Goal: Information Seeking & Learning: Check status

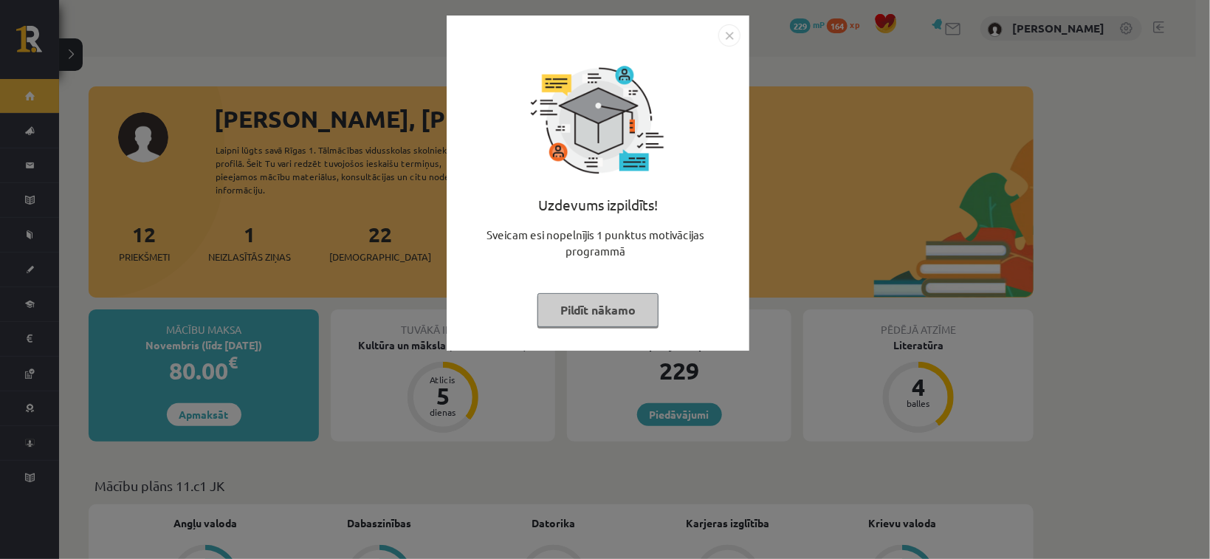
click at [635, 304] on button "Pildīt nākamo" at bounding box center [597, 310] width 121 height 34
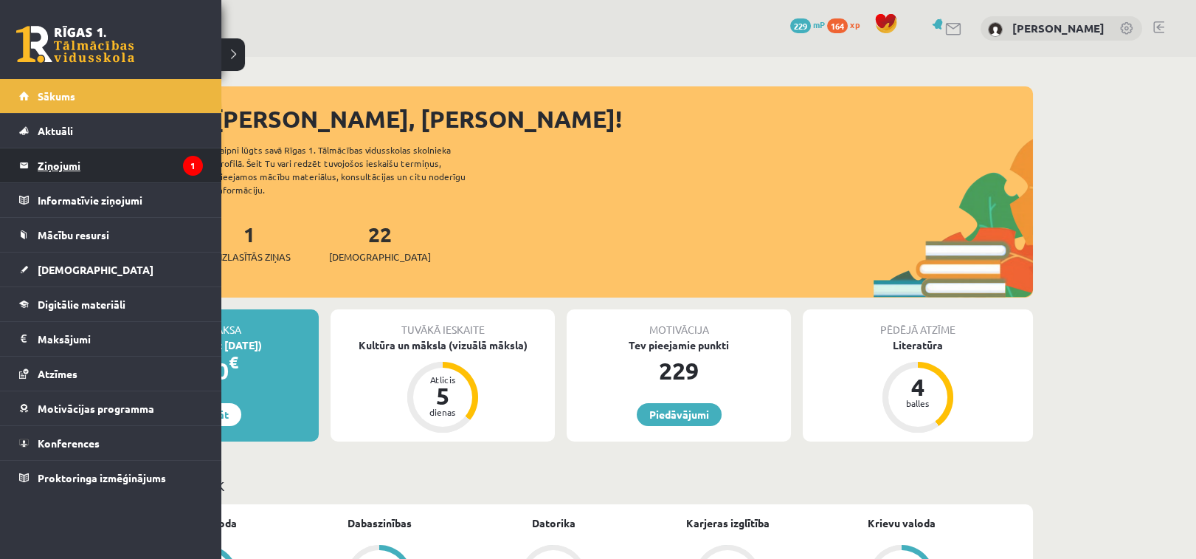
click at [162, 152] on legend "Ziņojumi 1" at bounding box center [120, 165] width 165 height 34
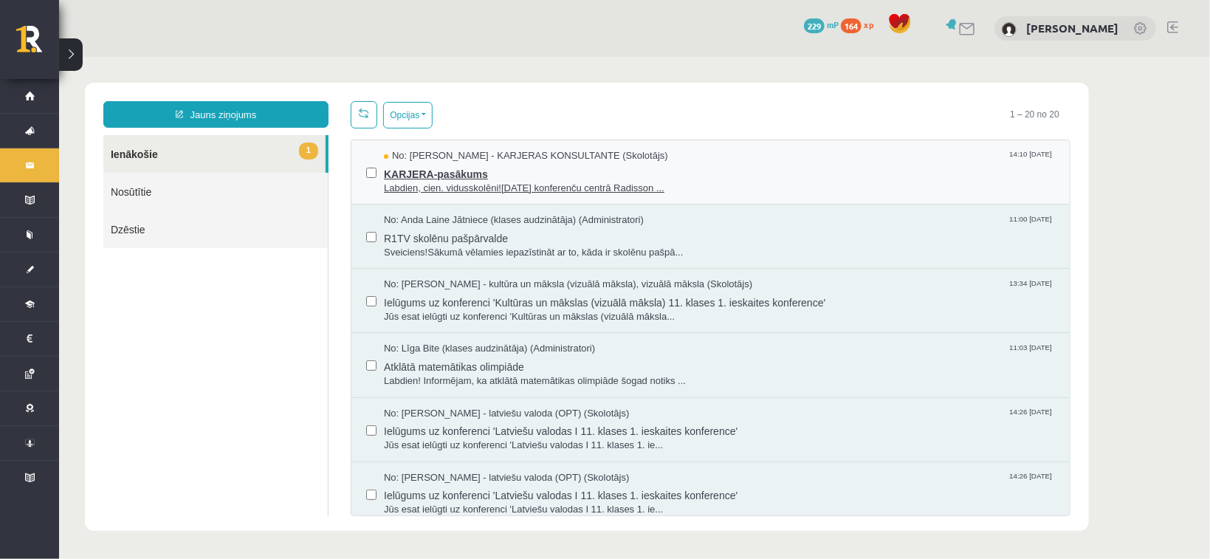
click at [569, 181] on span "Labdien, cien. vidusskolēni![DATE] konferenču centrā Radisson ..." at bounding box center [718, 188] width 671 height 14
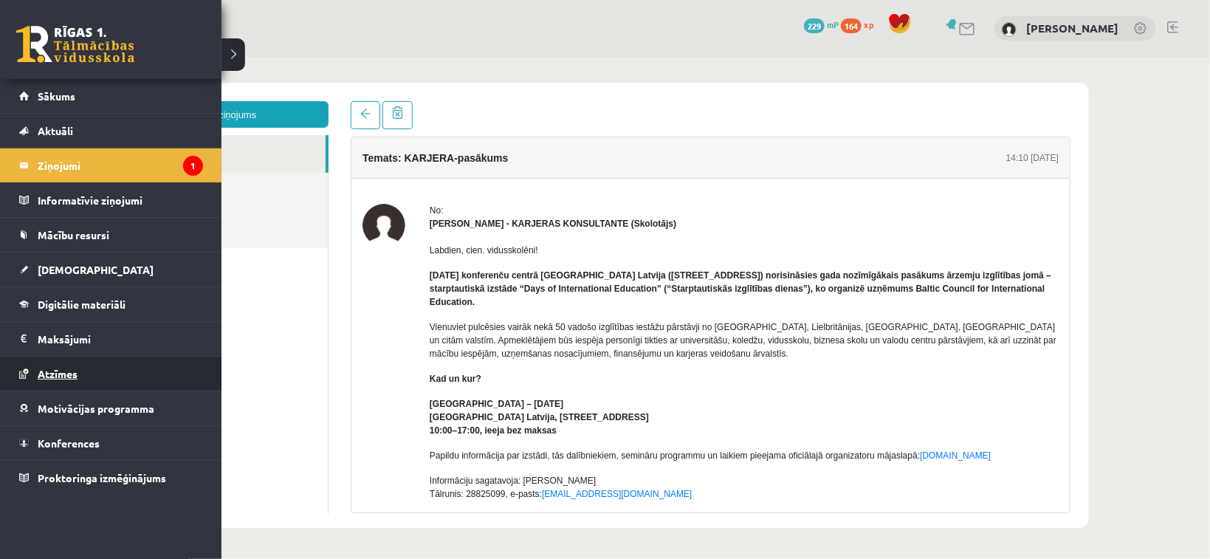
click at [179, 356] on link "Atzīmes" at bounding box center [111, 373] width 184 height 34
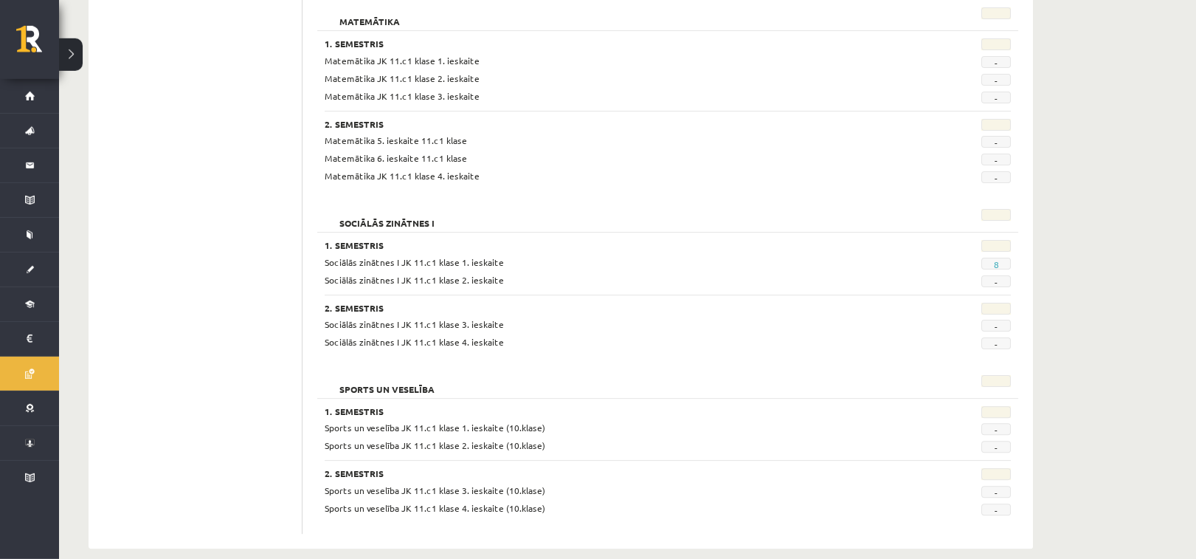
scroll to position [1413, 0]
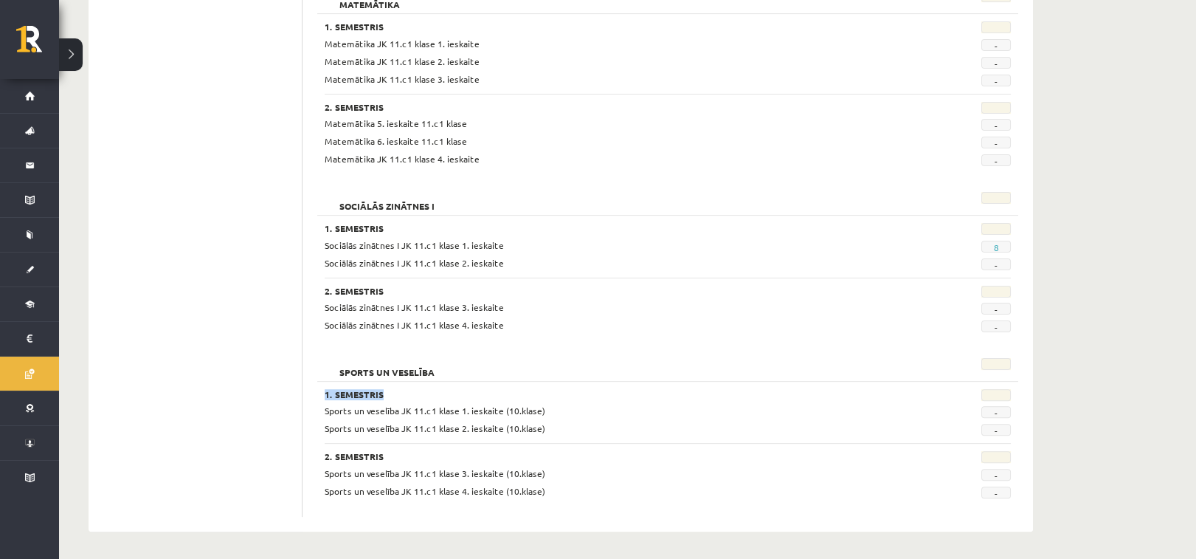
drag, startPoint x: 879, startPoint y: 391, endPoint x: 797, endPoint y: 376, distance: 83.4
click at [870, 379] on div "Sports un veselība" at bounding box center [668, 368] width 686 height 21
click at [475, 259] on span "Sociālās zinātnes I JK 11.c1 klase 2. ieskaite" at bounding box center [414, 263] width 179 height 12
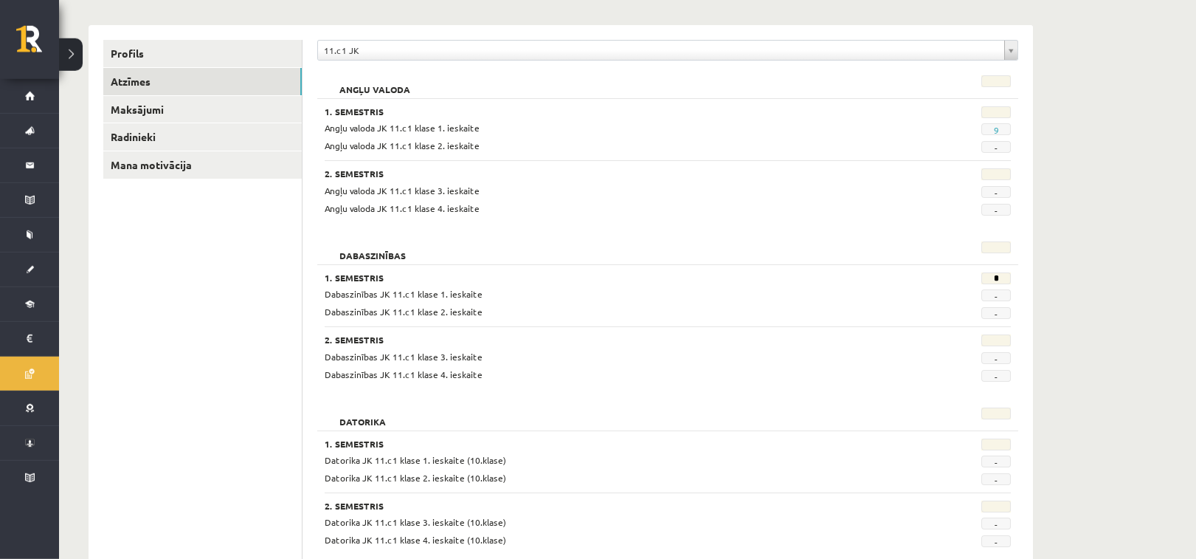
scroll to position [156, 0]
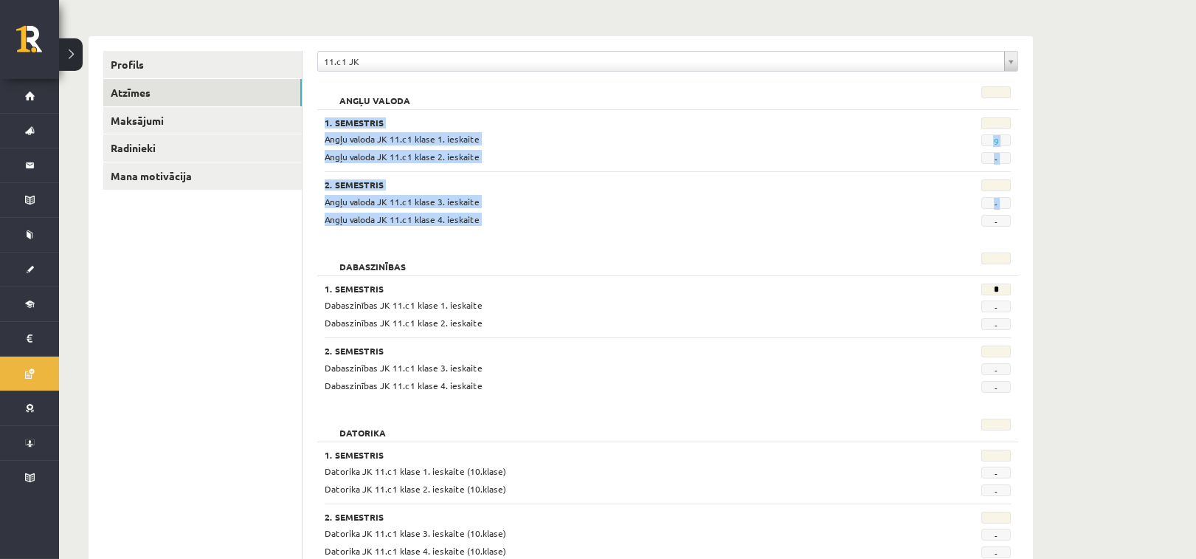
drag, startPoint x: 997, startPoint y: 214, endPoint x: 1210, endPoint y: 6, distance: 297.5
click at [859, 209] on div "Angļu valoda JK 11.c1 klase 3. ieskaite - Angļu valoda JK 11.c1 klase 4. ieskai…" at bounding box center [668, 211] width 686 height 32
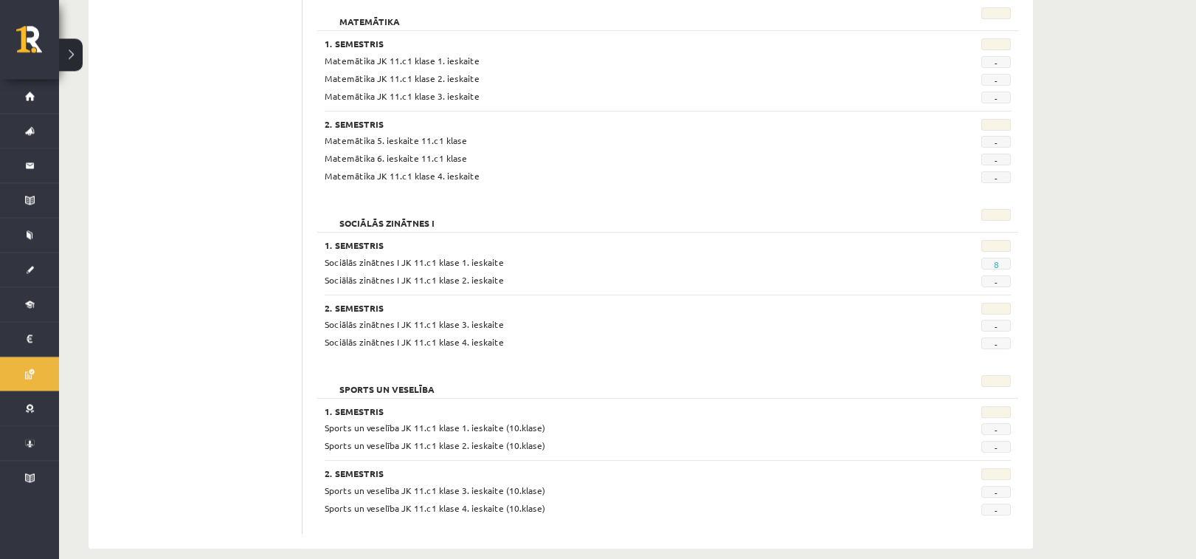
scroll to position [1387, 0]
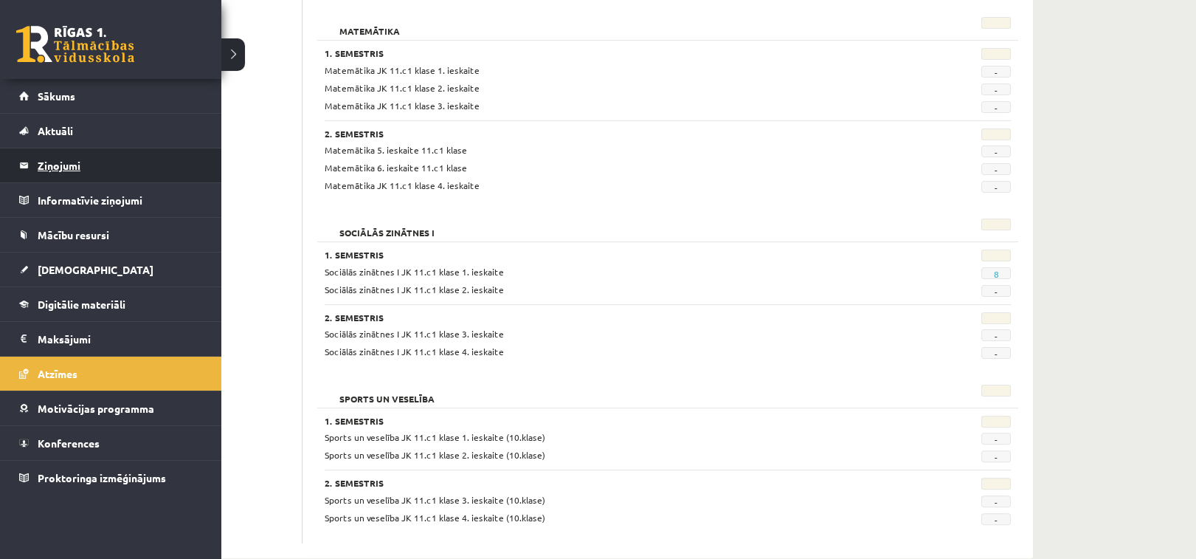
click at [43, 177] on legend "Ziņojumi 1" at bounding box center [120, 165] width 165 height 34
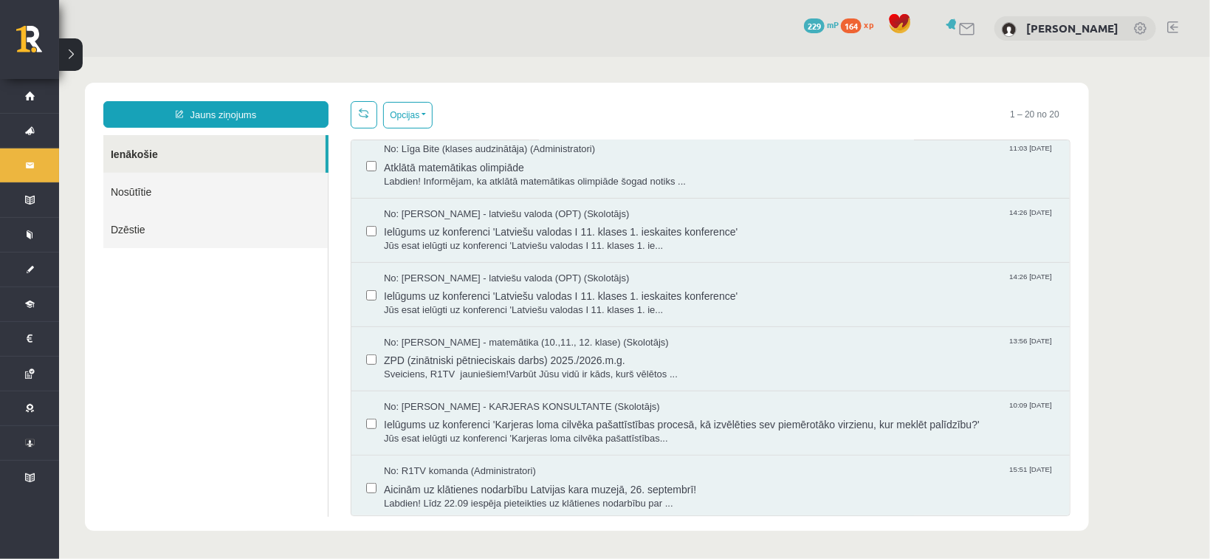
scroll to position [211, 0]
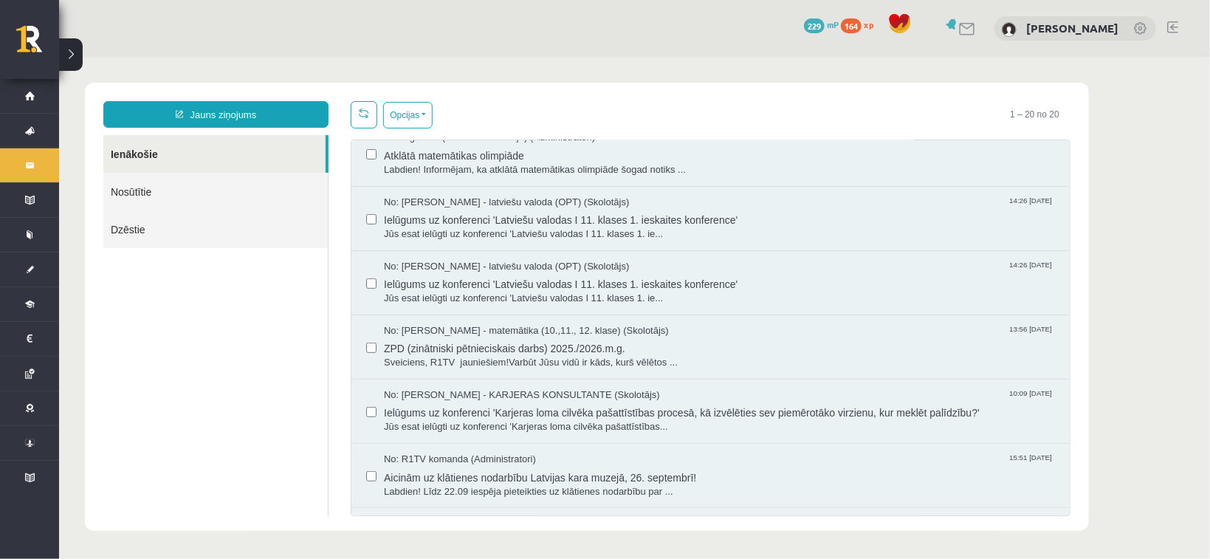
drag, startPoint x: 1065, startPoint y: 505, endPoint x: 1035, endPoint y: 498, distance: 31.0
click at [1033, 499] on div "No: R1TV komanda (Administratori) 15:51 [DATE] Aicinām uz klātienes nodarbību L…" at bounding box center [710, 475] width 718 height 64
